Goal: Information Seeking & Learning: Stay updated

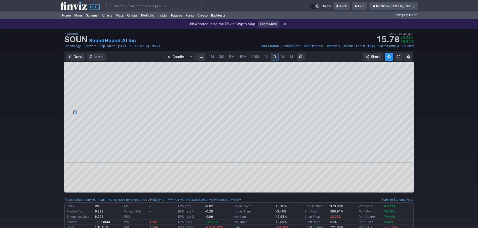
click at [123, 5] on input "Search" at bounding box center [153, 6] width 95 height 8
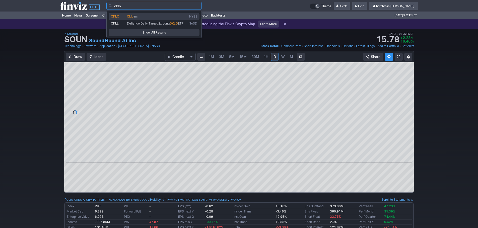
click at [132, 18] on span "Oklo Inc" at bounding box center [157, 17] width 62 height 4
type input "OKLO"
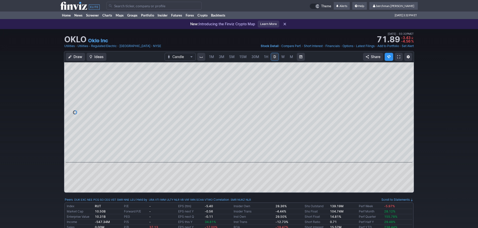
click at [232, 58] on span "5M" at bounding box center [232, 57] width 6 height 4
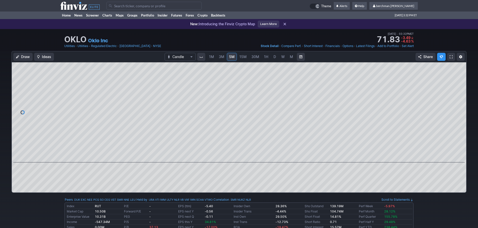
click at [277, 58] on link "D" at bounding box center [274, 57] width 8 height 8
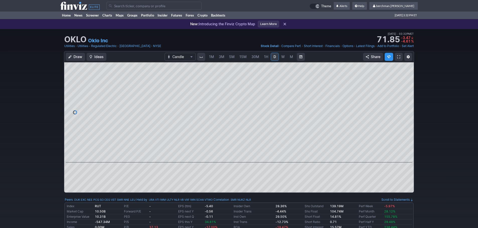
click at [234, 56] on link "5M" at bounding box center [232, 57] width 10 height 8
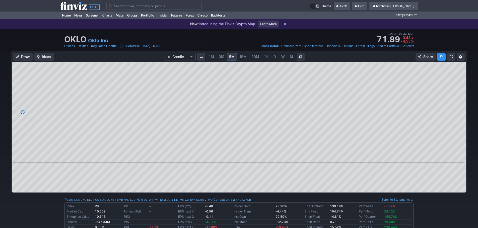
click at [138, 6] on input "Search" at bounding box center [153, 6] width 95 height 8
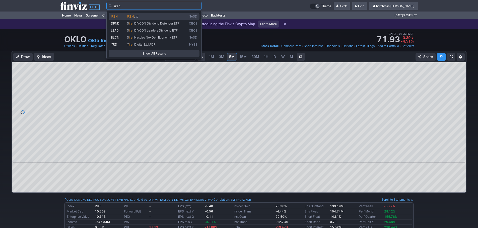
click at [138, 15] on span "Ltd" at bounding box center [136, 17] width 5 height 4
type input "IREN"
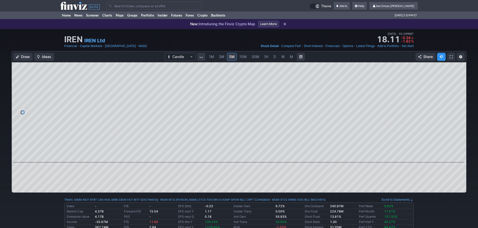
click at [276, 57] on link "D" at bounding box center [274, 57] width 8 height 8
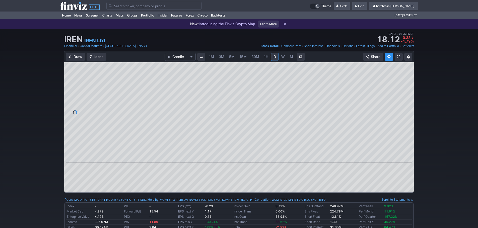
click at [147, 7] on input "Search" at bounding box center [153, 6] width 95 height 8
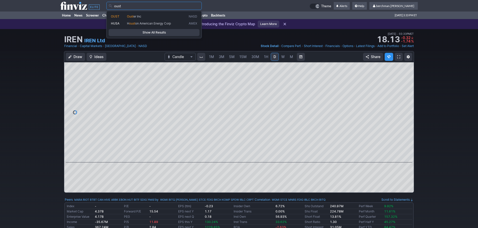
click at [153, 16] on span "Oust er Inc" at bounding box center [157, 17] width 62 height 4
type input "OUST"
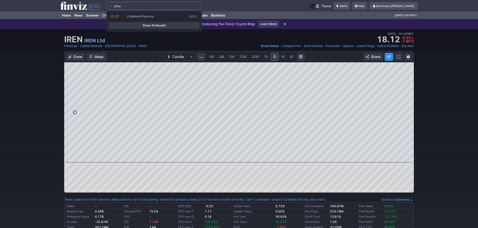
click at [169, 13] on link "PLCE Childrens Place Inc NASD" at bounding box center [154, 16] width 91 height 7
type input "PLCE"
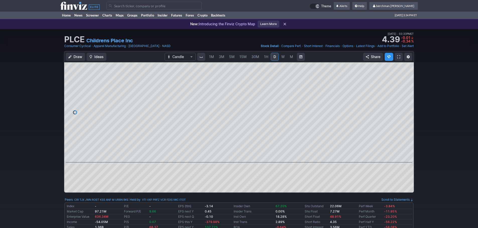
click at [164, 5] on input "Search" at bounding box center [153, 6] width 95 height 8
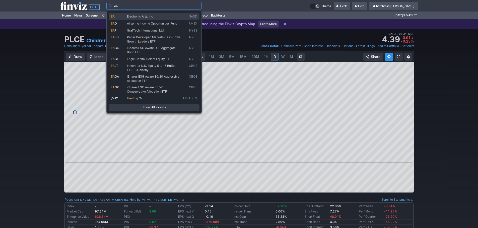
click at [148, 15] on link "EA Electronic Arts, Inc NASD" at bounding box center [154, 16] width 91 height 7
type input "EA"
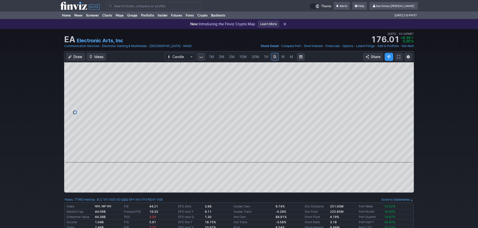
click at [166, 9] on input "Search" at bounding box center [153, 6] width 95 height 8
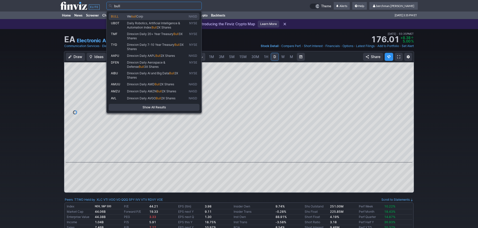
click at [166, 15] on span "We bull Corp" at bounding box center [157, 17] width 62 height 4
type input "BULL"
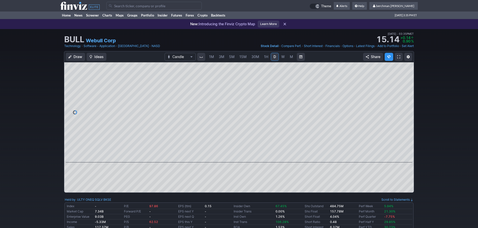
click at [231, 59] on span "5M" at bounding box center [232, 57] width 6 height 4
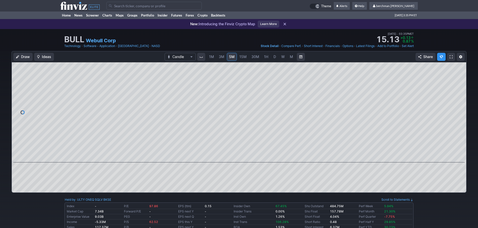
click at [273, 59] on span "D" at bounding box center [274, 57] width 3 height 4
